Goal: Information Seeking & Learning: Learn about a topic

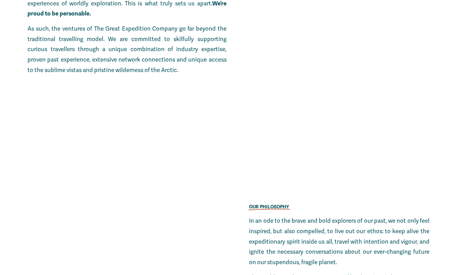
scroll to position [1211, 0]
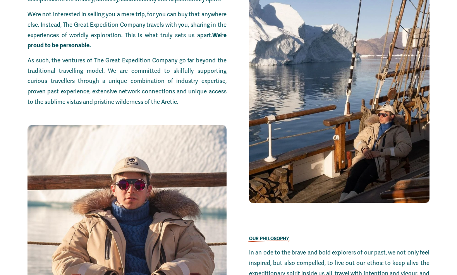
click at [179, 130] on div at bounding box center [126, 245] width 199 height 241
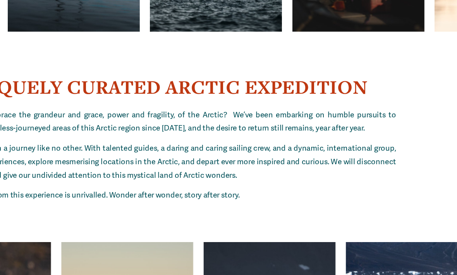
scroll to position [3016, 0]
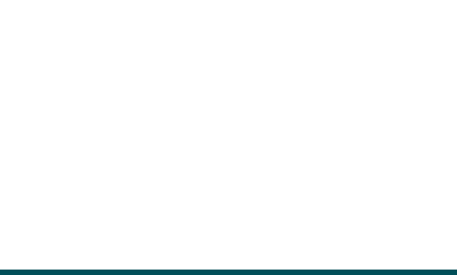
scroll to position [1883, 0]
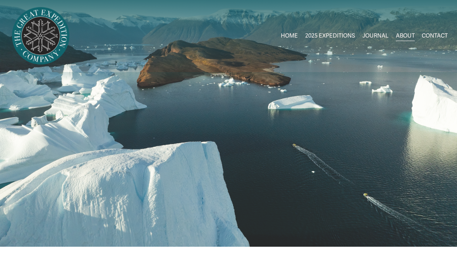
click at [291, 31] on link "HOME" at bounding box center [289, 36] width 17 height 12
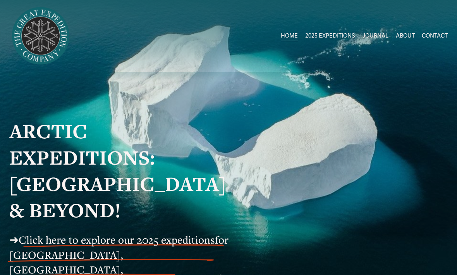
click at [370, 37] on link "JOURNAL" at bounding box center [375, 36] width 26 height 12
click at [0, 0] on span "[GEOGRAPHIC_DATA] to [GEOGRAPHIC_DATA]" at bounding box center [0, 0] width 0 height 0
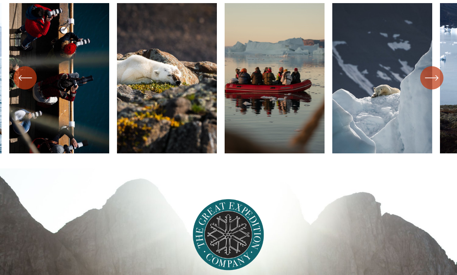
scroll to position [3243, 0]
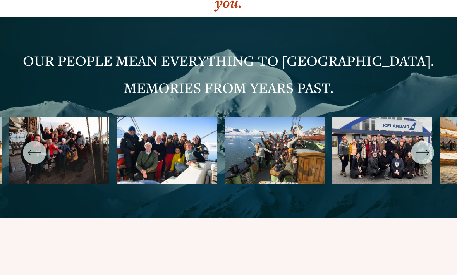
scroll to position [2772, 0]
click at [79, 117] on ul "Carousel" at bounding box center [228, 152] width 439 height 71
click at [80, 117] on ul "Carousel" at bounding box center [228, 152] width 439 height 71
click at [163, 117] on ul "Carousel" at bounding box center [228, 152] width 439 height 71
